Goal: Find specific fact: Locate a discrete piece of known information

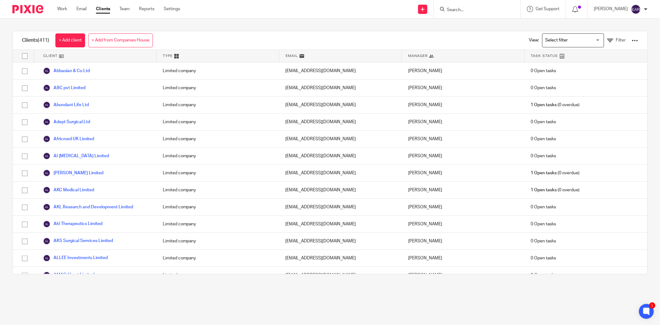
click at [449, 11] on input "Search" at bounding box center [474, 10] width 56 height 6
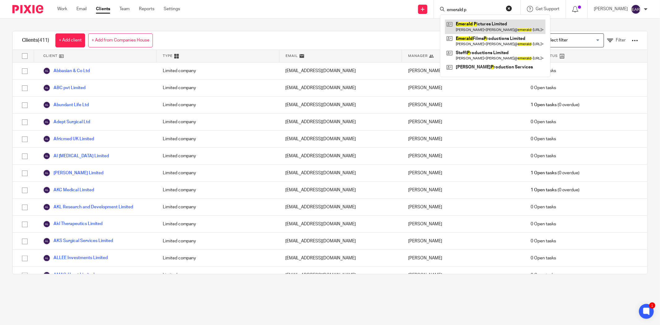
type input "emerald p"
click at [476, 20] on link at bounding box center [495, 26] width 101 height 14
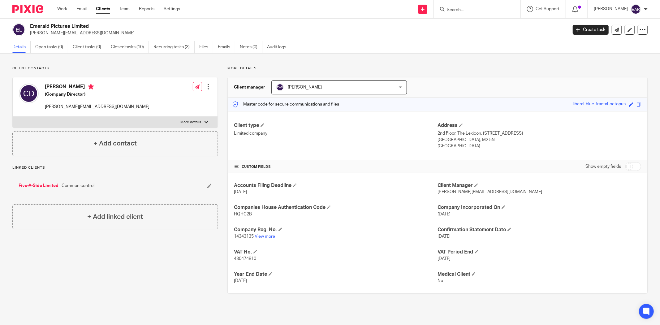
click at [244, 214] on span "HQHC2B" at bounding box center [243, 214] width 18 height 4
copy span "HQHC2B"
